Goal: Information Seeking & Learning: Learn about a topic

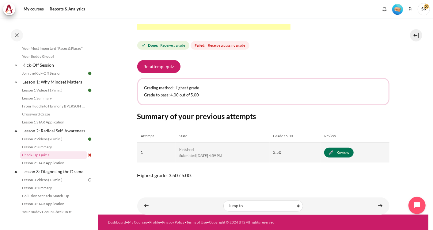
scroll to position [221, 0]
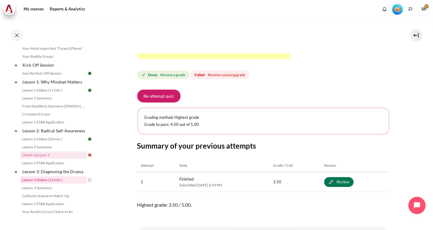
click at [51, 183] on link "Lesson 3 Videos (13 min.)" at bounding box center [53, 179] width 67 height 7
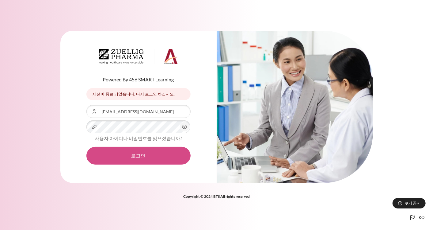
click at [137, 159] on button "로그인" at bounding box center [138, 156] width 104 height 18
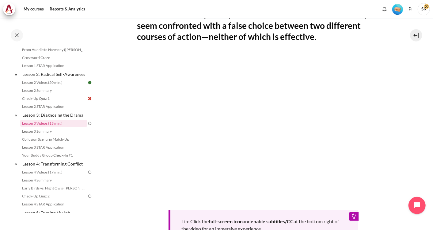
scroll to position [102, 0]
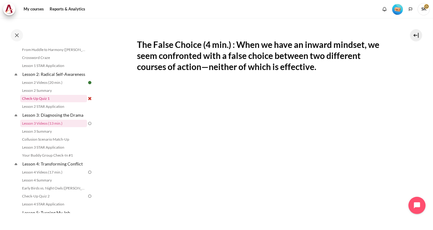
click at [40, 102] on link "Check-Up Quiz 1" at bounding box center [53, 98] width 67 height 7
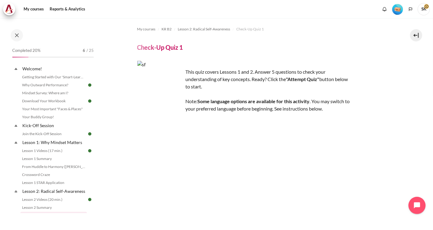
scroll to position [92, 0]
